Goal: Transaction & Acquisition: Purchase product/service

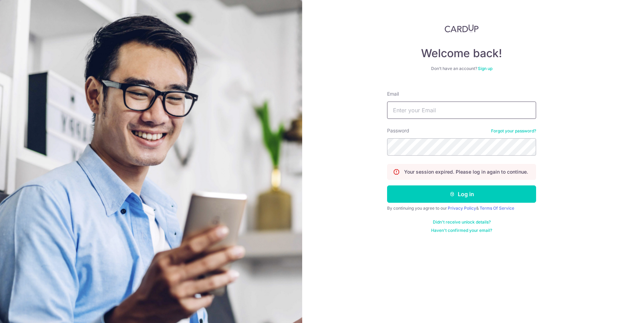
click at [419, 113] on input "Email" at bounding box center [461, 110] width 149 height 17
type input "[EMAIL_ADDRESS][PERSON_NAME][DOMAIN_NAME]"
click at [449, 130] on div "Password Forgot your password?" at bounding box center [461, 141] width 149 height 28
click at [387, 185] on button "Log in" at bounding box center [461, 193] width 149 height 17
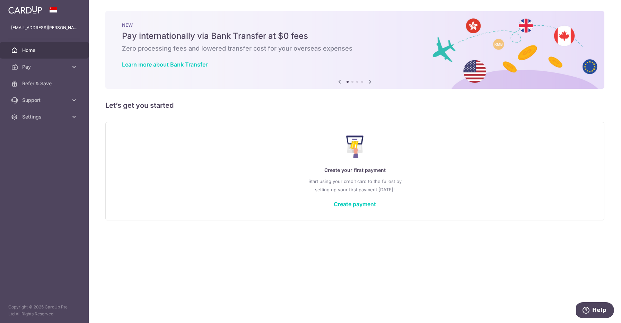
click at [343, 210] on div "Create your first payment Start using your credit card to the fullest by settin…" at bounding box center [355, 171] width 482 height 82
click at [353, 205] on link "Create payment" at bounding box center [355, 204] width 42 height 7
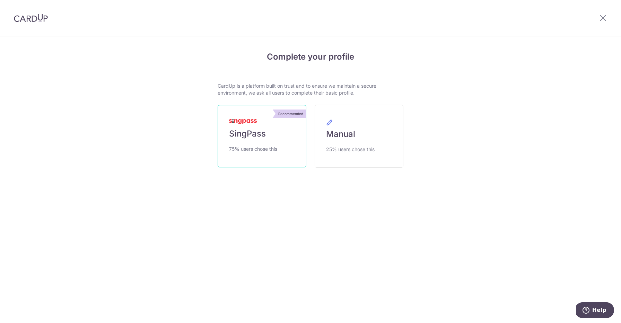
click at [258, 131] on span "SingPass" at bounding box center [247, 133] width 37 height 11
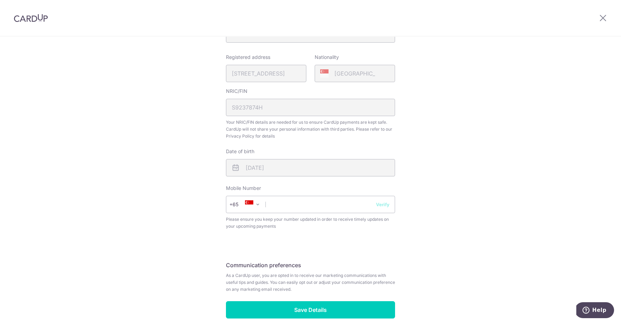
scroll to position [190, 0]
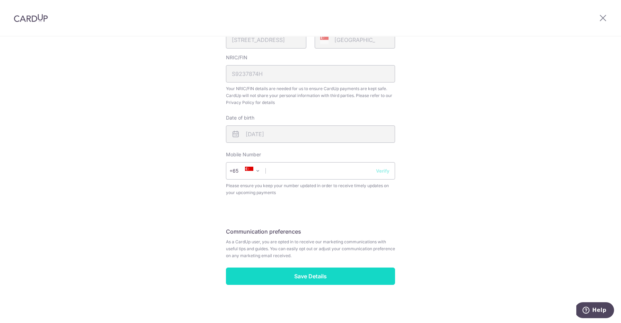
click at [298, 270] on input "Save Details" at bounding box center [310, 276] width 169 height 17
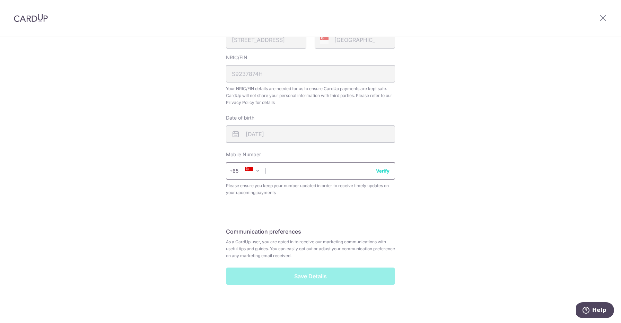
click at [306, 168] on input "text" at bounding box center [310, 170] width 169 height 17
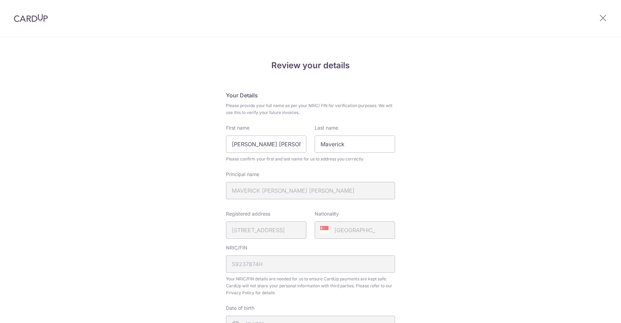
scroll to position [200, 0]
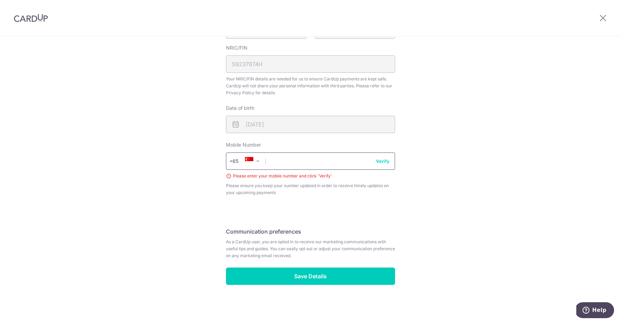
click at [302, 163] on input "text" at bounding box center [310, 160] width 169 height 17
type input "97457559"
click at [380, 160] on button "Verify" at bounding box center [383, 161] width 14 height 7
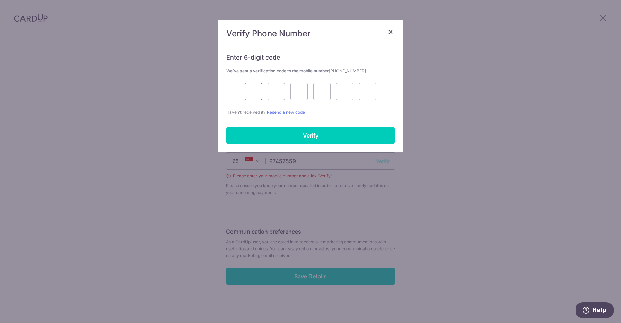
click at [259, 86] on input "text" at bounding box center [253, 91] width 17 height 17
type input "9"
type input "1"
type input "7"
type input "0"
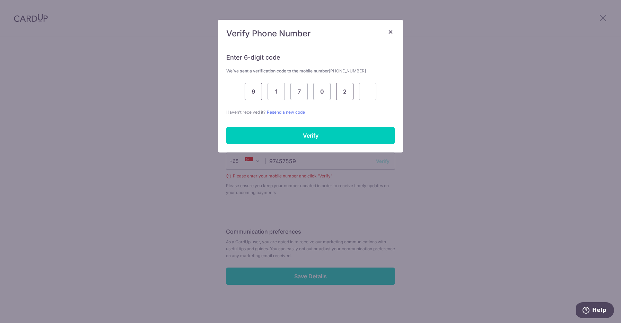
type input "2"
type input "8"
click at [276, 128] on input "Verify" at bounding box center [310, 135] width 168 height 17
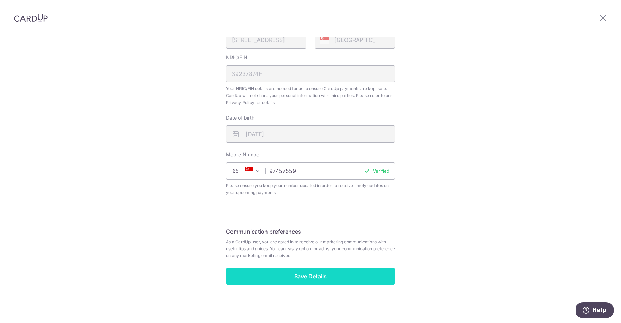
click at [317, 274] on input "Save Details" at bounding box center [310, 276] width 169 height 17
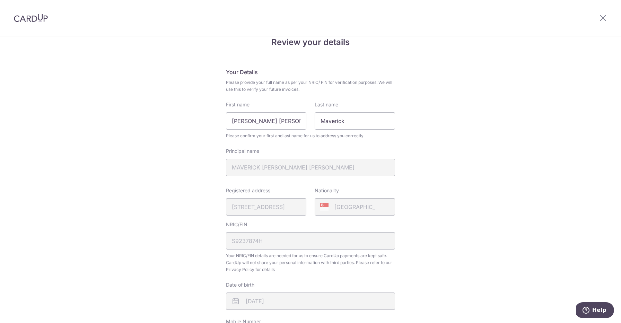
scroll to position [0, 0]
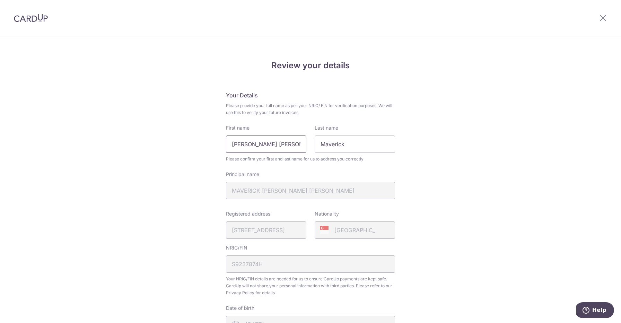
click at [297, 150] on input "Luis Tay Weng Qiang" at bounding box center [266, 143] width 80 height 17
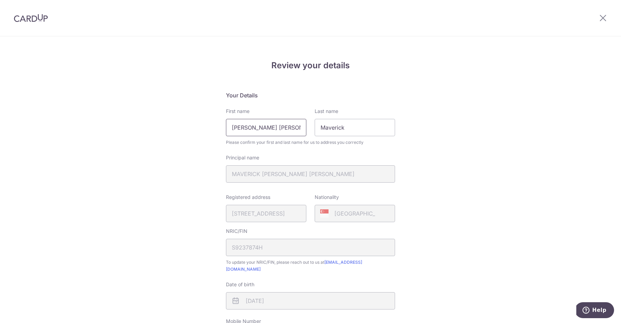
click at [276, 135] on input "Luis Tay Weng Qiang" at bounding box center [266, 127] width 80 height 17
click at [274, 135] on input "Luis Tay Weng Qiang" at bounding box center [266, 127] width 80 height 17
click at [275, 134] on input "Luis Tay Weng Qiang" at bounding box center [266, 127] width 80 height 17
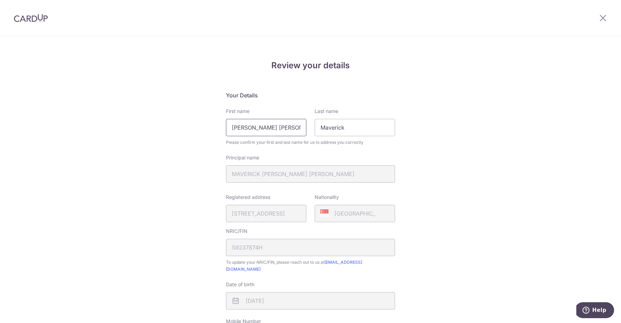
click at [275, 134] on input "Luis Tay Weng Qiang" at bounding box center [266, 127] width 80 height 17
click at [335, 132] on input "Maverick" at bounding box center [355, 127] width 80 height 17
click at [255, 125] on input "Luis Tay Weng Qiang" at bounding box center [266, 127] width 80 height 17
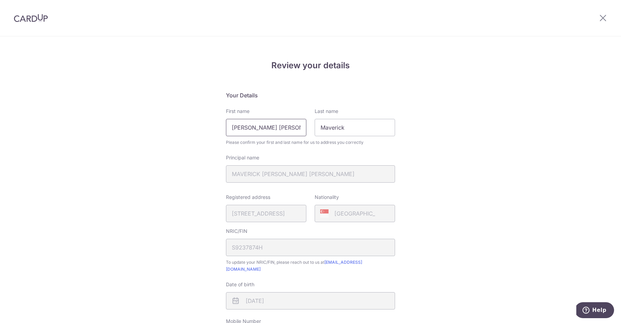
click at [255, 125] on input "Luis Tay Weng Qiang" at bounding box center [266, 127] width 80 height 17
type input "Maverick"
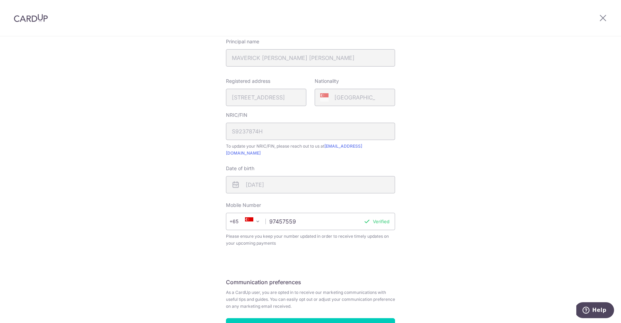
scroll to position [160, 0]
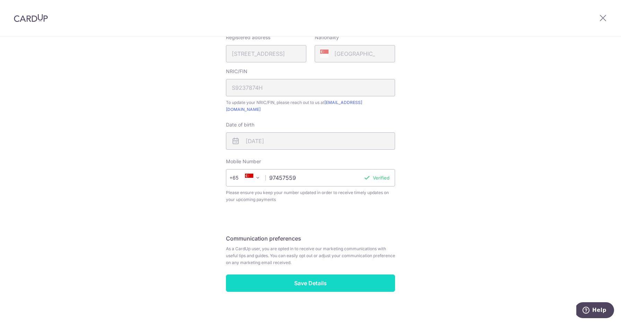
type input "Tay"
click at [332, 275] on input "Save Details" at bounding box center [310, 282] width 169 height 17
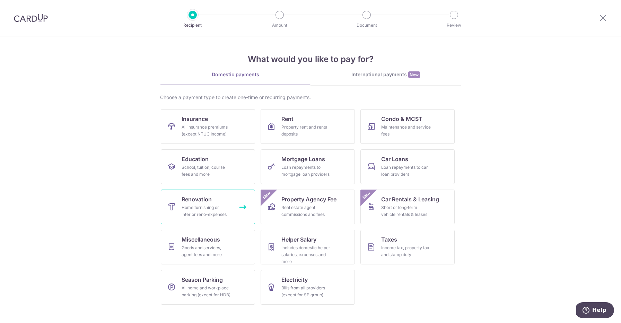
click at [205, 209] on div "Home furnishing or interior reno-expenses" at bounding box center [207, 211] width 50 height 14
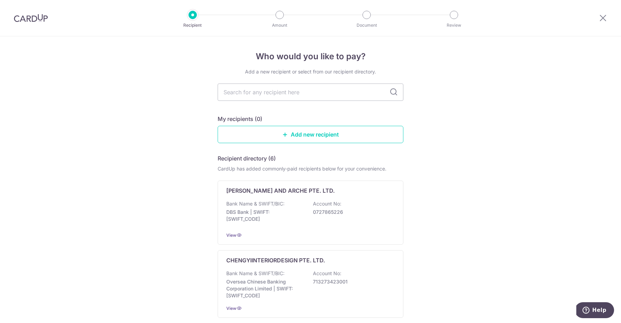
type input "g"
type input "a"
type input "AI"
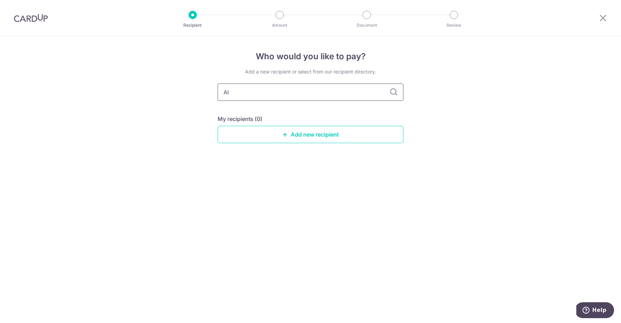
click at [270, 94] on input "AI" at bounding box center [311, 92] width 186 height 17
type input "[PERSON_NAME]"
click at [397, 94] on icon at bounding box center [393, 92] width 8 height 8
click at [391, 94] on icon at bounding box center [393, 92] width 8 height 8
click at [301, 131] on link "Add new recipient" at bounding box center [311, 134] width 186 height 17
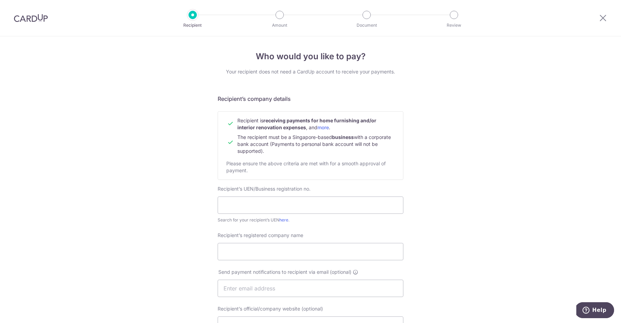
scroll to position [43, 0]
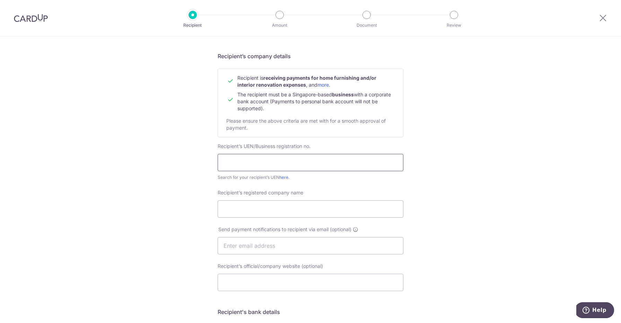
click at [272, 161] on input "text" at bounding box center [311, 162] width 186 height 17
type input "202350437D"
click at [272, 204] on input "Recipient’s registered company name" at bounding box center [311, 208] width 186 height 17
type input "[PERSON_NAME] BUILDERS PTE LTD"
click at [260, 245] on input "text" at bounding box center [311, 245] width 186 height 17
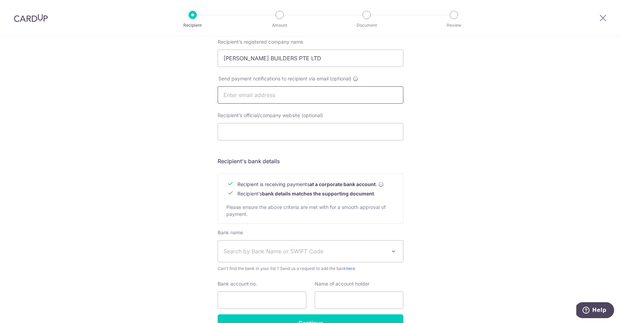
scroll to position [235, 0]
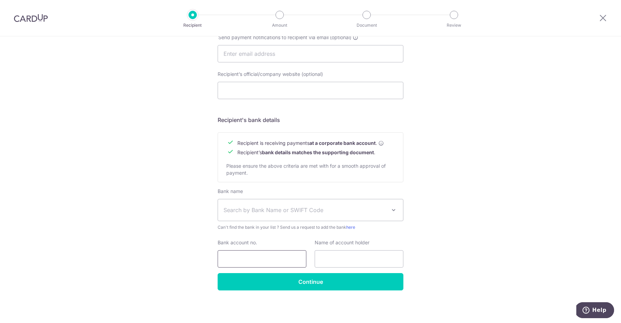
click at [244, 265] on input "Bank account no." at bounding box center [262, 258] width 89 height 17
click at [283, 222] on div "Bank name Select Bank UBS AG ANEXT BANK PTE LTD Australia & New Zealand Banking…" at bounding box center [311, 209] width 186 height 43
click at [278, 208] on span "Search by Bank Name or SWIFT Code" at bounding box center [305, 210] width 163 height 8
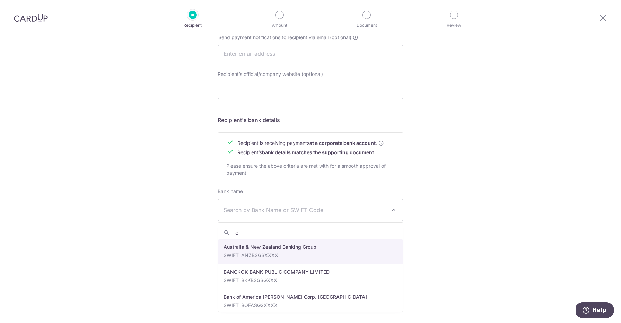
type input "oc"
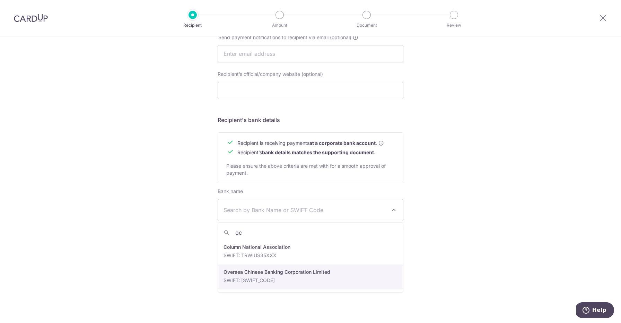
select select "12"
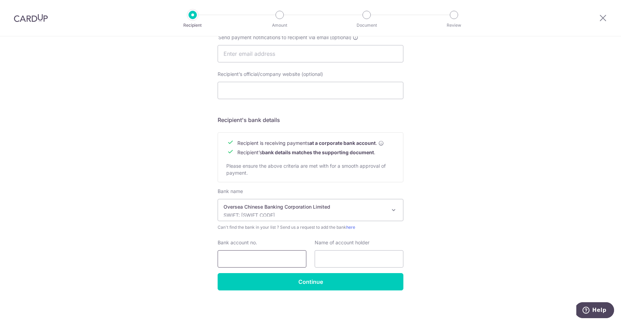
click at [272, 261] on input "Bank account no." at bounding box center [262, 258] width 89 height 17
type input "596268466001"
click at [337, 260] on input "text" at bounding box center [359, 258] width 89 height 17
click at [451, 241] on div "Who would you like to pay? Your recipient does not need a CardUp account to rec…" at bounding box center [310, 62] width 621 height 521
click at [332, 252] on input "text" at bounding box center [359, 258] width 89 height 17
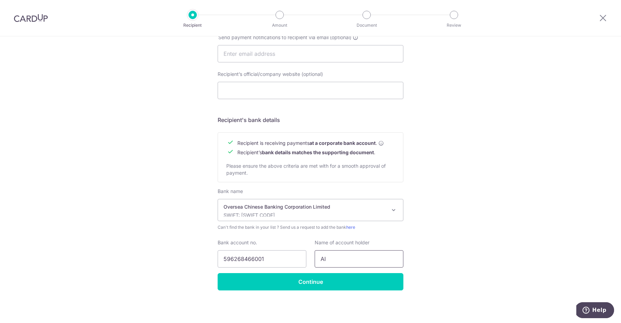
type input "[PERSON_NAME] BUILDERS PTE LTD"
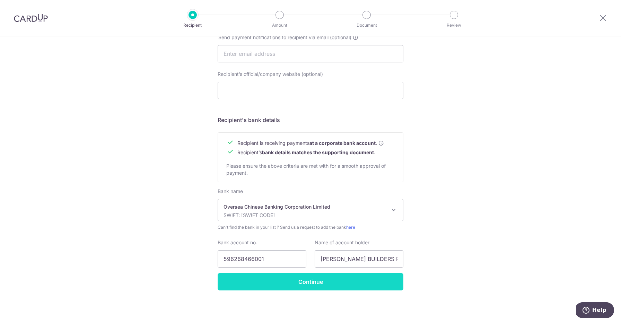
click at [338, 285] on input "Continue" at bounding box center [311, 281] width 186 height 17
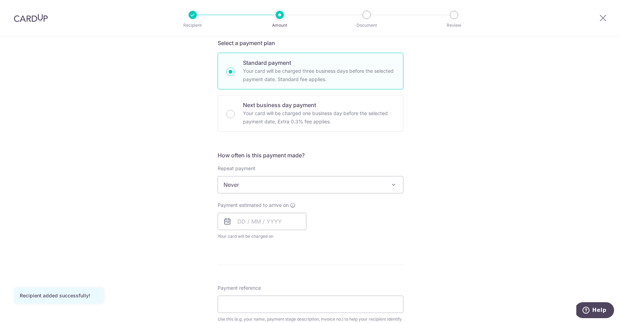
scroll to position [167, 0]
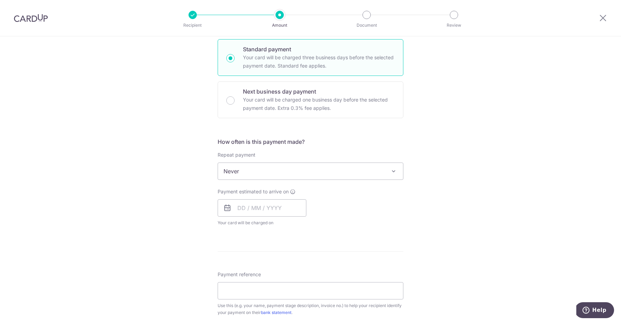
click at [275, 171] on span "Never" at bounding box center [310, 171] width 185 height 17
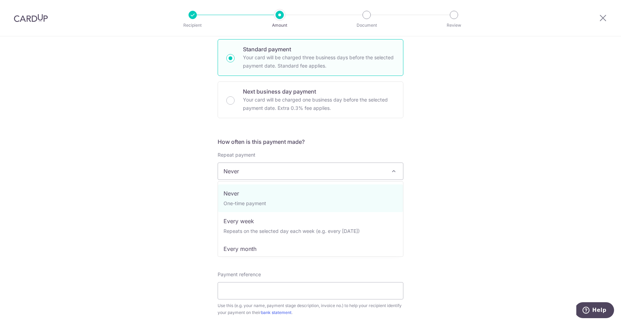
click at [181, 216] on div "Tell us more about your payment Enter payment amount SGD Recipient added succes…" at bounding box center [310, 205] width 621 height 673
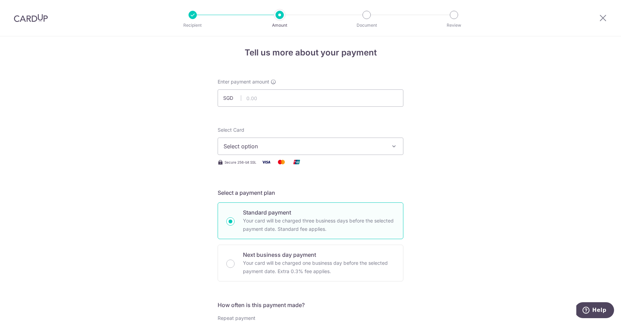
scroll to position [0, 0]
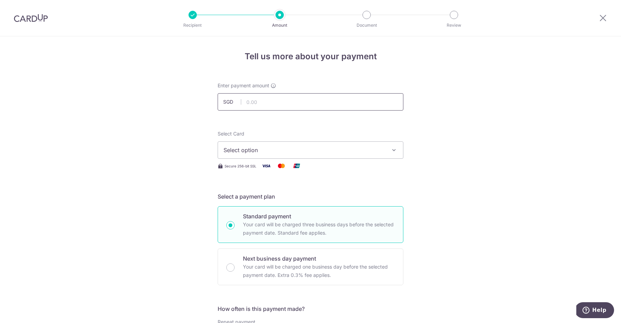
click at [290, 100] on input "text" at bounding box center [311, 101] width 186 height 17
click at [275, 145] on button "Select option" at bounding box center [311, 149] width 186 height 17
click at [274, 166] on link "Add credit card" at bounding box center [310, 169] width 185 height 12
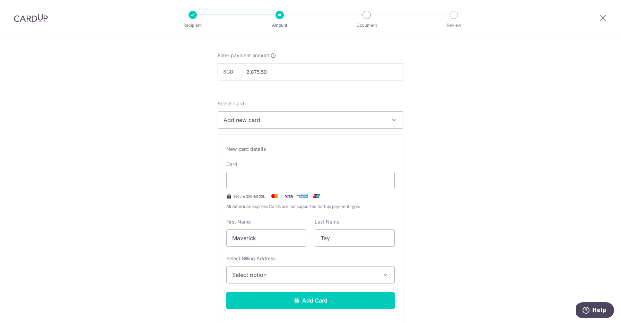
scroll to position [1, 0]
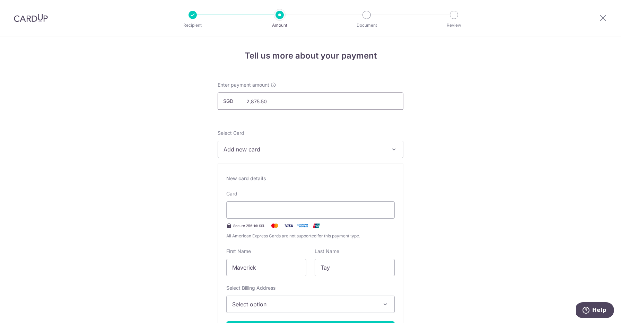
click at [272, 102] on input "2,875.50" at bounding box center [311, 101] width 186 height 17
type input "2"
type input "50,000.00"
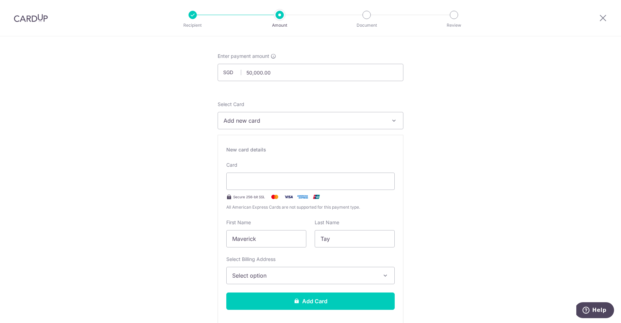
scroll to position [9, 0]
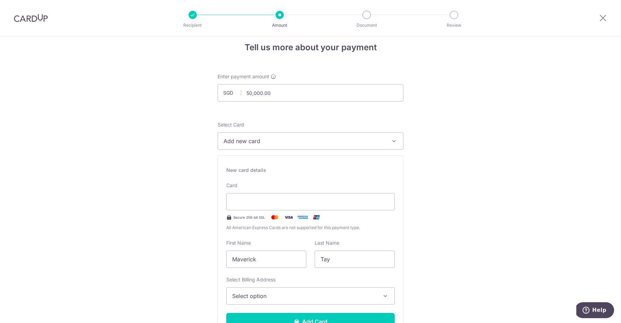
click at [279, 140] on span "Add new card" at bounding box center [304, 141] width 161 height 8
click at [279, 143] on span "Add new card" at bounding box center [304, 141] width 161 height 8
click at [270, 145] on span "Add new card" at bounding box center [304, 141] width 161 height 8
click at [264, 158] on span "Add credit card" at bounding box center [316, 160] width 161 height 7
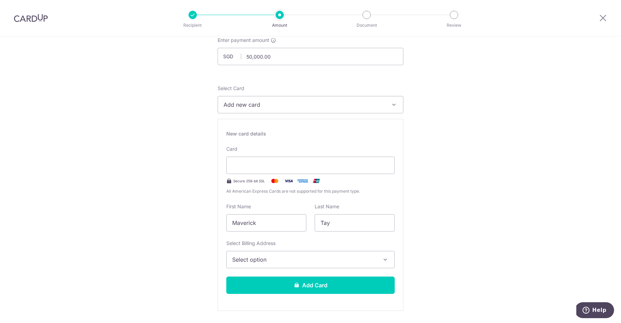
scroll to position [46, 0]
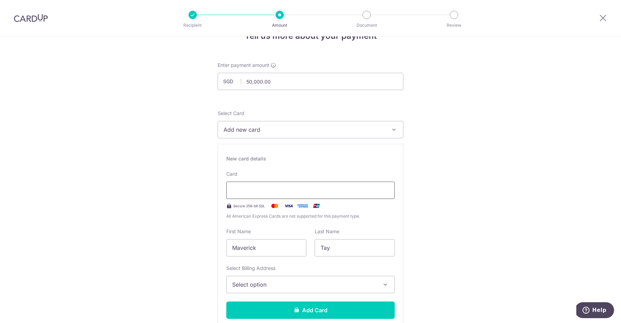
scroll to position [45, 0]
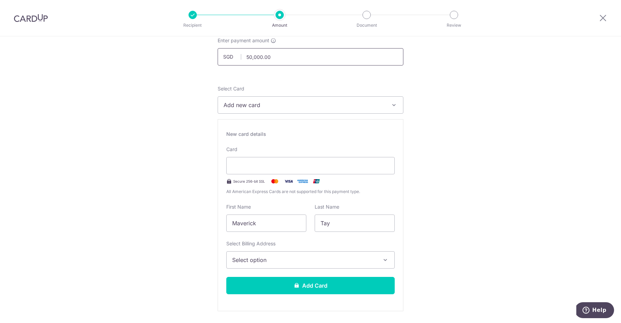
click at [278, 61] on input "50,000.00" at bounding box center [311, 56] width 186 height 17
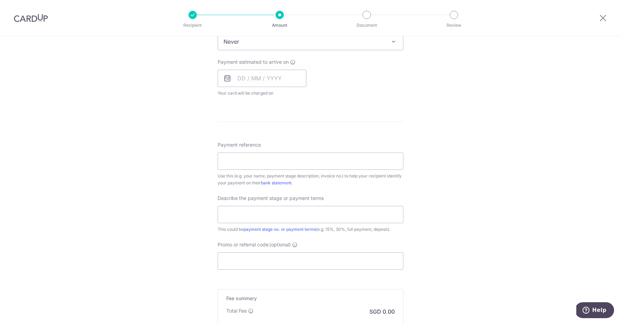
scroll to position [481, 0]
click at [323, 164] on input "Payment reference" at bounding box center [311, 159] width 186 height 17
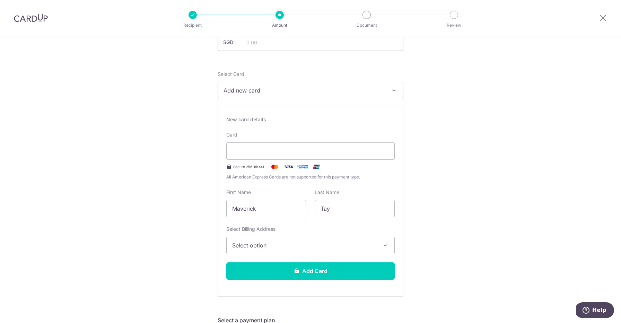
scroll to position [0, 0]
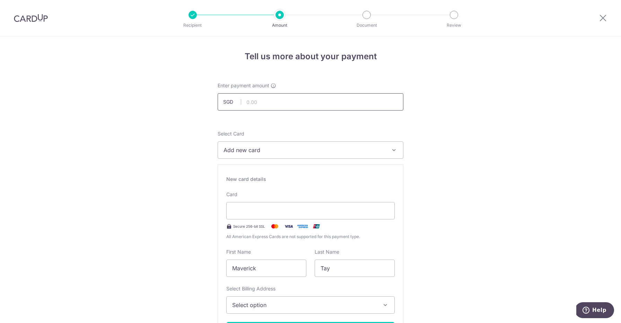
click at [294, 105] on input "text" at bounding box center [311, 101] width 186 height 17
click at [290, 149] on span "Add new card" at bounding box center [304, 150] width 161 height 8
click at [279, 101] on input "5,000.00" at bounding box center [311, 101] width 186 height 17
type input "5,000.00"
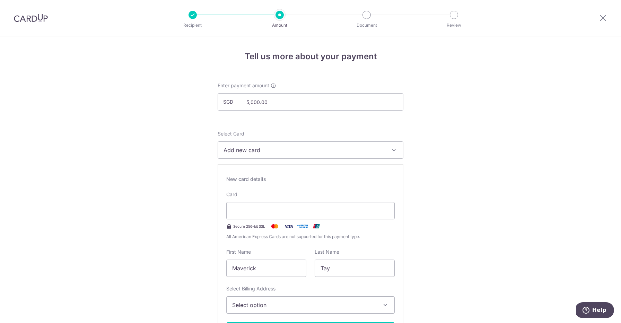
click at [280, 146] on span "Add new card" at bounding box center [304, 150] width 161 height 8
click at [296, 155] on button "Add new card" at bounding box center [311, 149] width 186 height 17
click at [288, 155] on button "Add new card" at bounding box center [311, 149] width 186 height 17
click at [281, 148] on span "Add new card" at bounding box center [304, 150] width 161 height 8
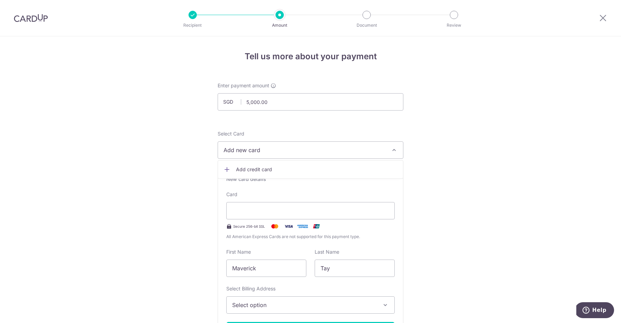
click at [248, 156] on button "Add new card" at bounding box center [311, 149] width 186 height 17
click at [272, 152] on span "Add new card" at bounding box center [304, 150] width 161 height 8
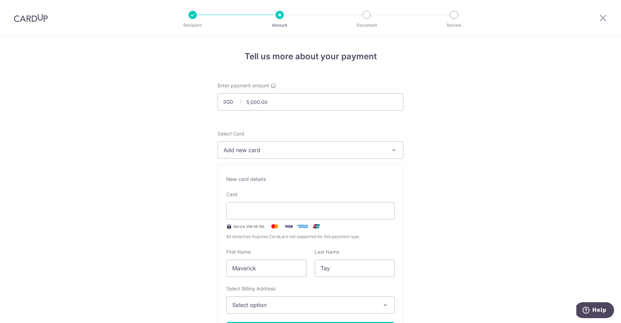
click at [259, 143] on button "Add new card" at bounding box center [311, 149] width 186 height 17
click at [252, 165] on link "Add credit card" at bounding box center [310, 169] width 185 height 12
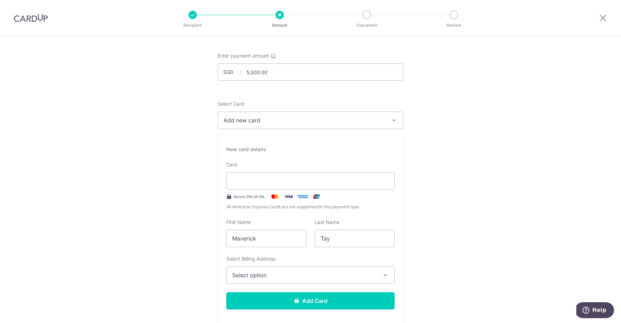
scroll to position [40, 0]
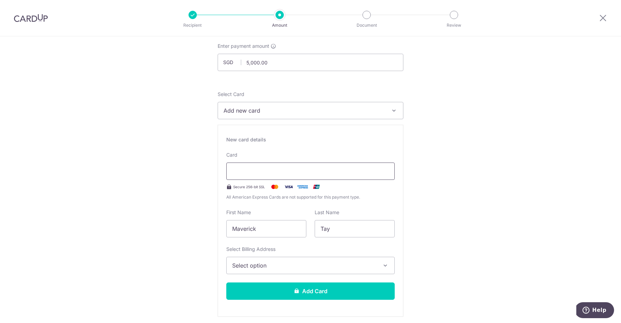
click at [301, 176] on div at bounding box center [310, 171] width 168 height 17
click at [377, 177] on div at bounding box center [310, 171] width 168 height 17
click at [277, 227] on input "Maverick" at bounding box center [266, 228] width 80 height 17
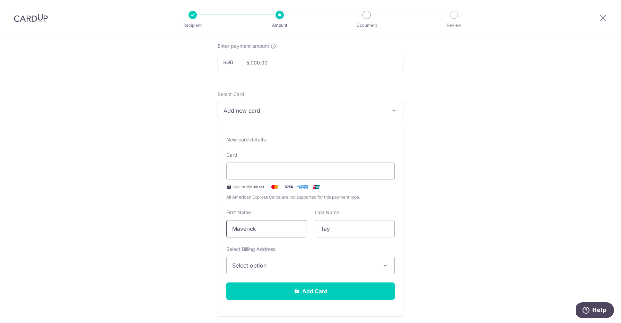
type input "t"
type input "T"
type input "Yi Zhing"
type input "Tan"
click at [237, 272] on button "Select option" at bounding box center [310, 265] width 168 height 17
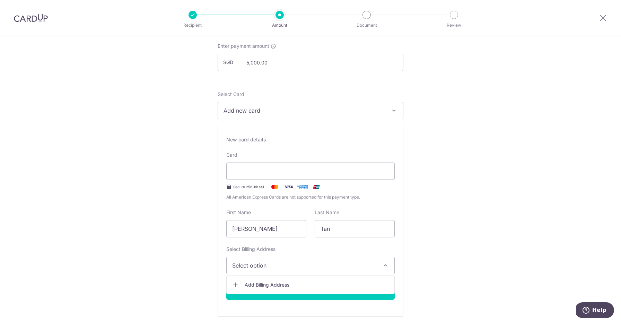
click at [271, 280] on link "Add Billing Address" at bounding box center [311, 285] width 168 height 12
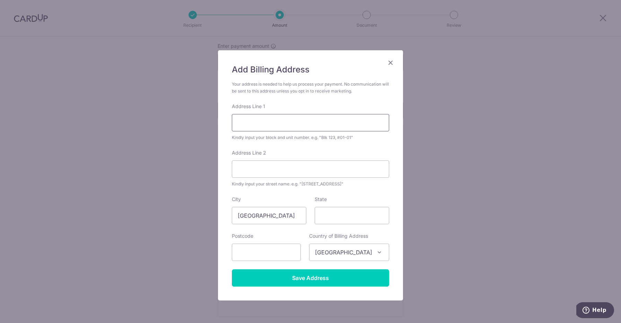
click at [305, 116] on input "Address Line 1" at bounding box center [310, 122] width 157 height 17
type input "5"
click at [277, 121] on input "BLK 541" at bounding box center [310, 122] width 157 height 17
type input "BLK 407, #06-1094"
click at [293, 167] on input "Address Line 2" at bounding box center [310, 168] width 157 height 17
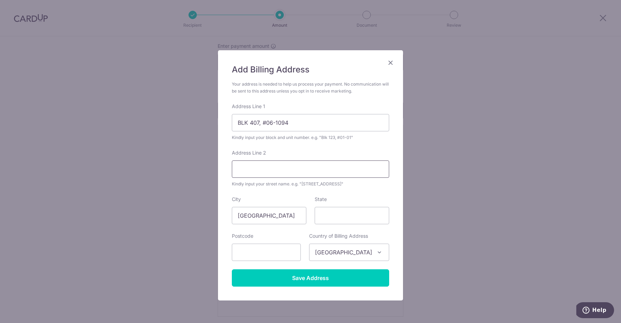
type input "HOUGANG AVE 10"
click at [327, 214] on input "State" at bounding box center [352, 215] width 75 height 17
click at [282, 246] on input "text" at bounding box center [266, 252] width 69 height 17
type input "530407"
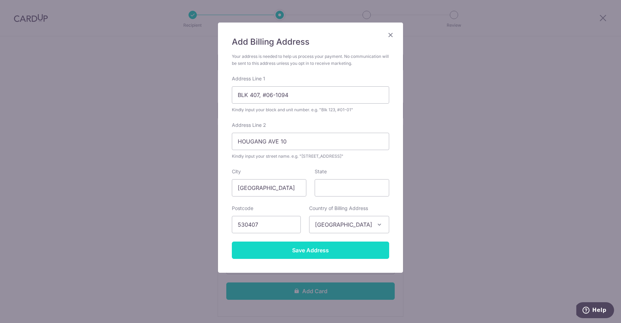
click at [309, 254] on input "Save Address" at bounding box center [310, 250] width 157 height 17
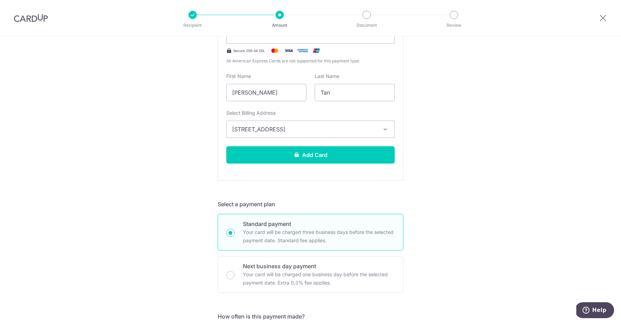
scroll to position [176, 0]
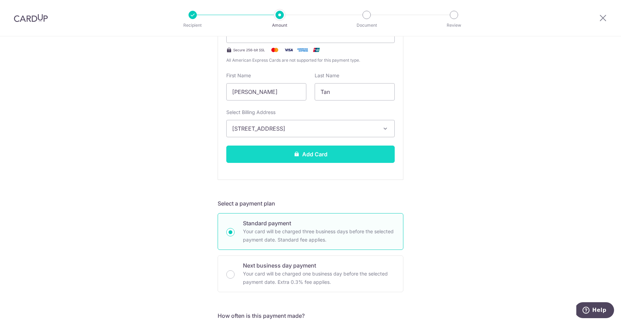
click at [324, 155] on button "Add Card" at bounding box center [310, 154] width 168 height 17
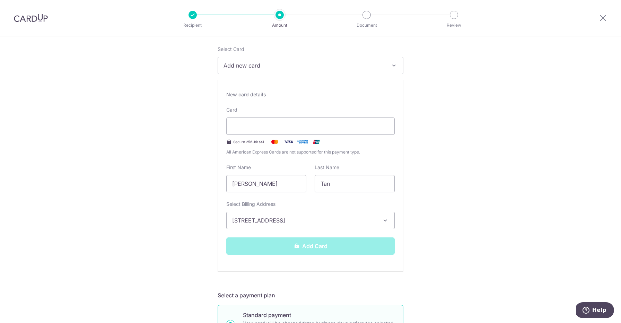
scroll to position [84, 0]
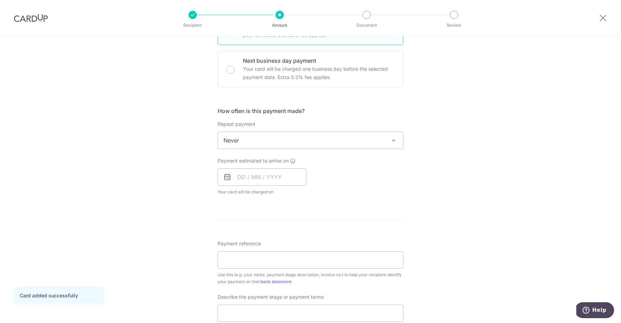
scroll to position [213, 0]
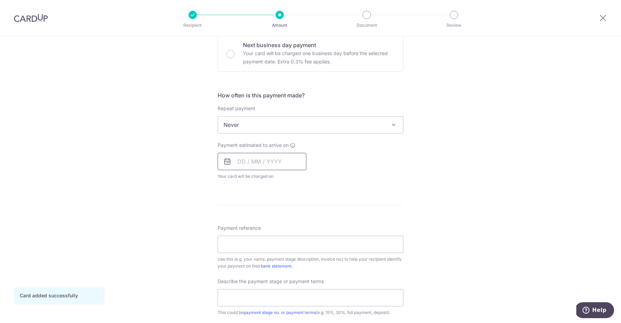
click at [240, 162] on input "text" at bounding box center [262, 161] width 89 height 17
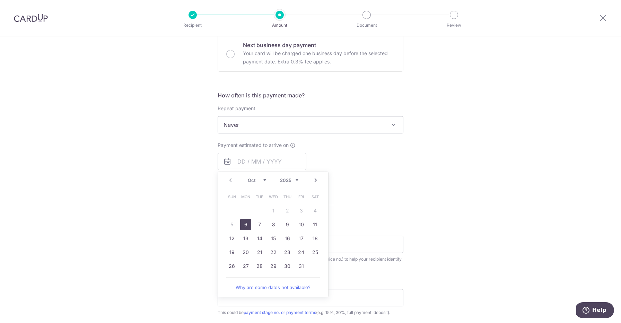
click at [246, 226] on link "6" at bounding box center [245, 224] width 11 height 11
type input "[DATE]"
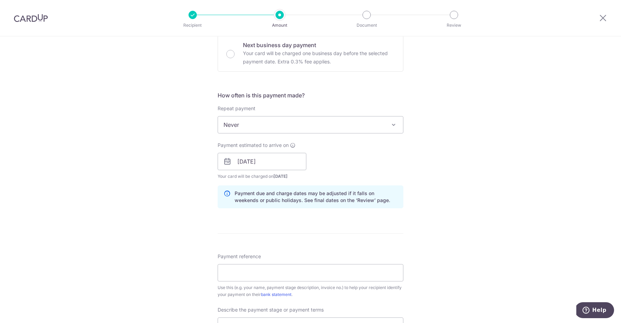
scroll to position [233, 0]
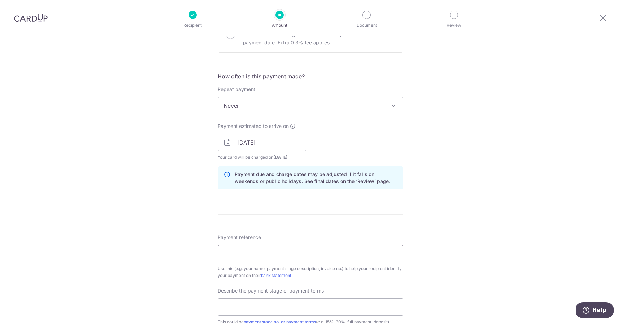
click at [260, 247] on input "Payment reference" at bounding box center [311, 253] width 186 height 17
type input "AIG/CO/20250058 15.09.25"
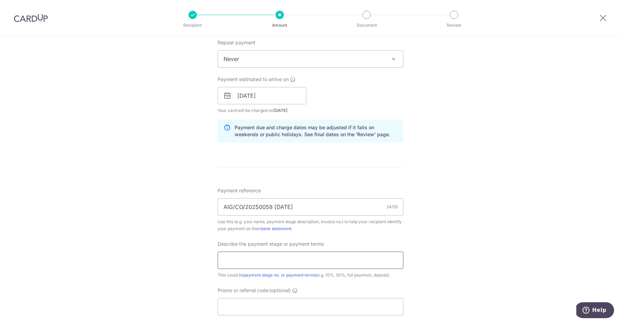
click at [258, 261] on input "text" at bounding box center [311, 260] width 186 height 17
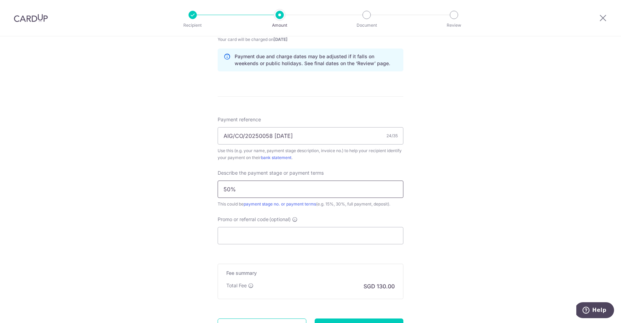
scroll to position [351, 0]
type input "50%"
click at [285, 237] on input "Promo or referral code (optional)" at bounding box center [311, 234] width 186 height 17
click at [270, 234] on input "Promo or referral code (optional)" at bounding box center [311, 234] width 186 height 17
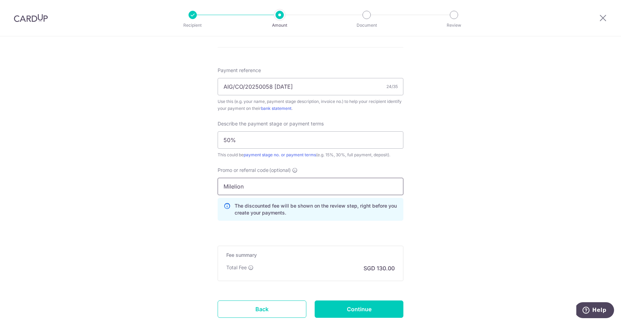
scroll to position [400, 0]
type input "MILELION"
click at [464, 222] on div "Tell us more about your payment Enter payment amount SGD 5,000.00 5000.00 Card …" at bounding box center [310, 2] width 621 height 733
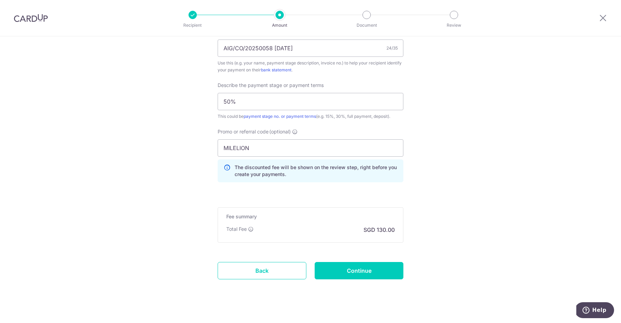
scroll to position [439, 0]
click at [342, 263] on input "Continue" at bounding box center [359, 269] width 89 height 17
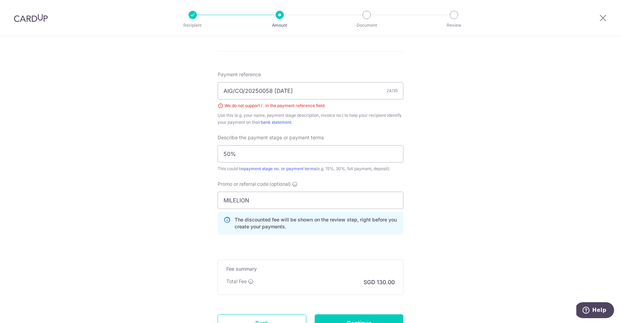
scroll to position [395, 0]
click at [301, 93] on input "AIG/CO/20250058 15.09.25" at bounding box center [311, 91] width 186 height 17
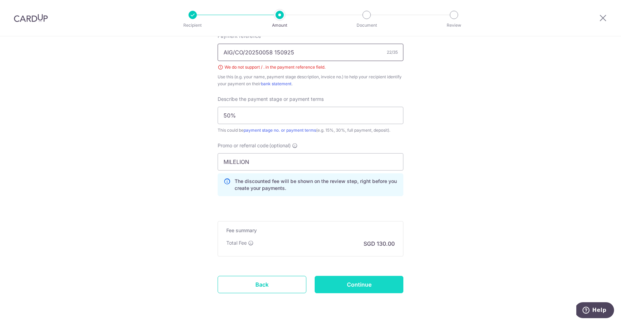
type input "AIG/CO/20250058 150925"
click at [367, 284] on input "Continue" at bounding box center [359, 284] width 89 height 17
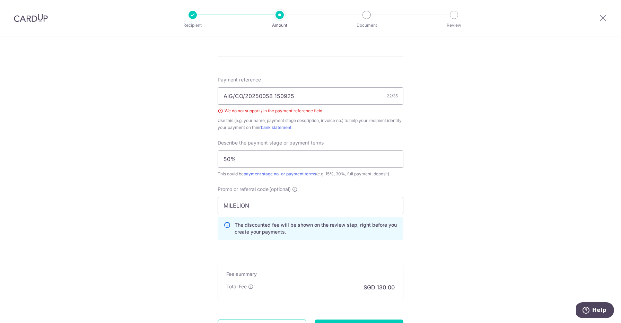
scroll to position [370, 0]
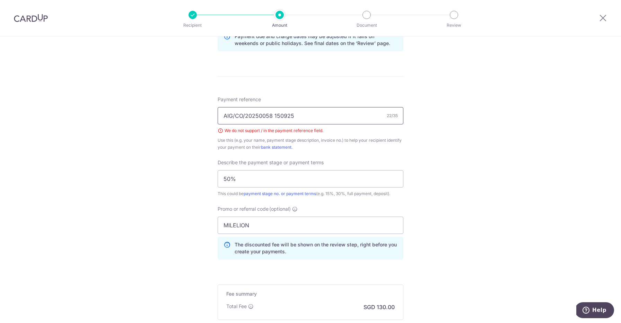
click at [246, 117] on input "AIG/CO/20250058 150925" at bounding box center [311, 115] width 186 height 17
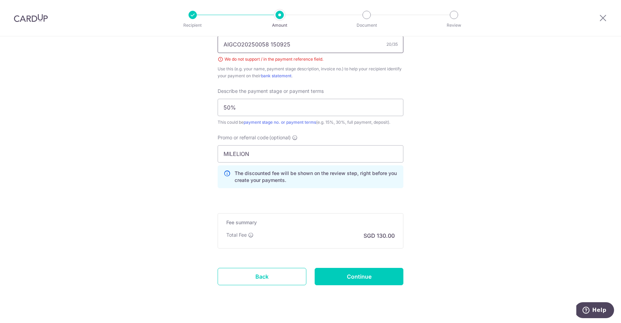
scroll to position [442, 0]
type input "AIGCO20250058 150925"
click at [349, 277] on input "Continue" at bounding box center [359, 276] width 89 height 17
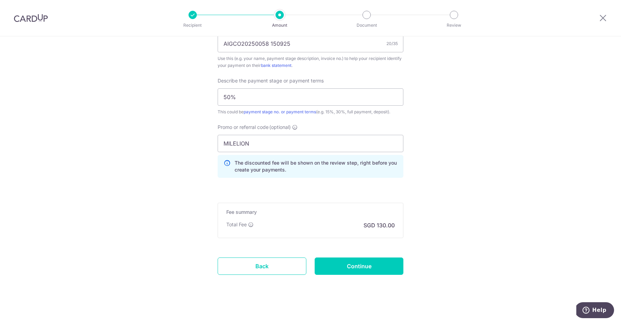
scroll to position [444, 0]
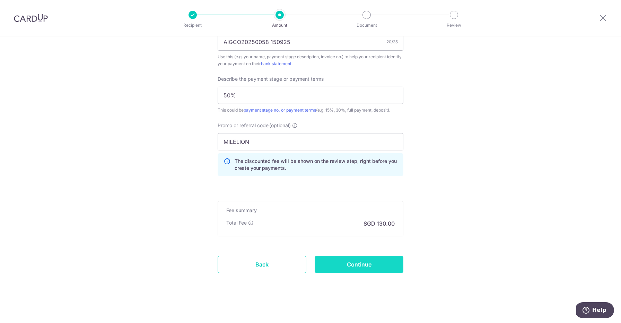
click at [368, 258] on input "Continue" at bounding box center [359, 264] width 89 height 17
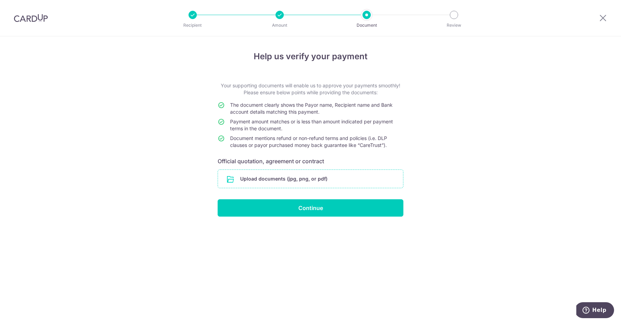
click at [301, 172] on input "file" at bounding box center [310, 179] width 185 height 18
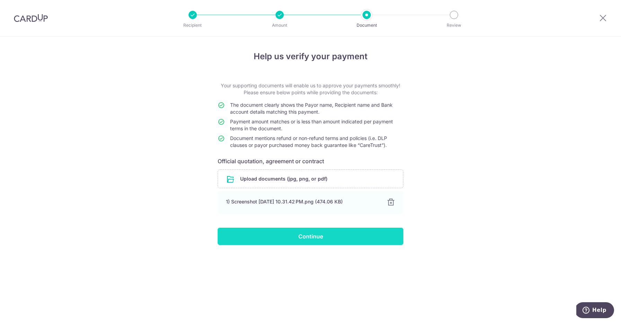
click at [301, 237] on input "Continue" at bounding box center [311, 236] width 186 height 17
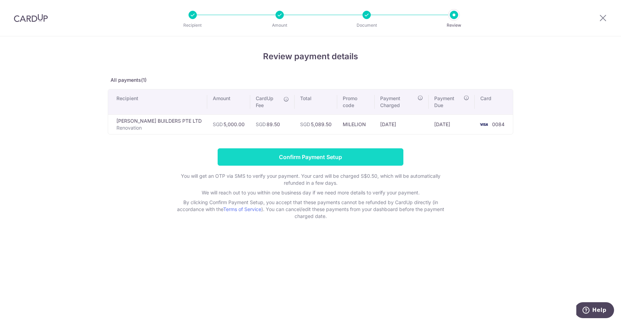
click at [326, 148] on input "Confirm Payment Setup" at bounding box center [311, 156] width 186 height 17
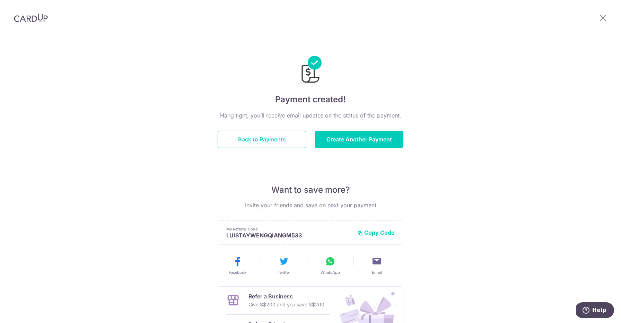
click at [285, 137] on button "Back to Payments" at bounding box center [262, 139] width 89 height 17
